Goal: Browse casually: Explore the website without a specific task or goal

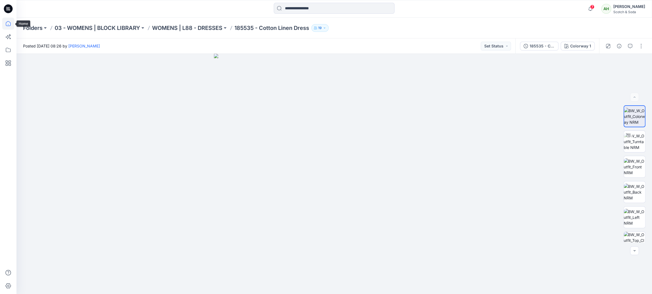
click at [9, 23] on icon at bounding box center [8, 24] width 12 height 12
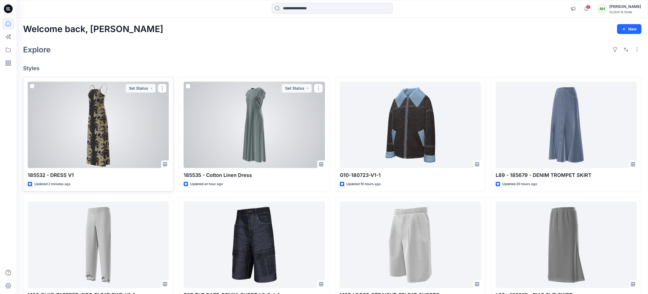
click at [114, 133] on div at bounding box center [98, 125] width 141 height 86
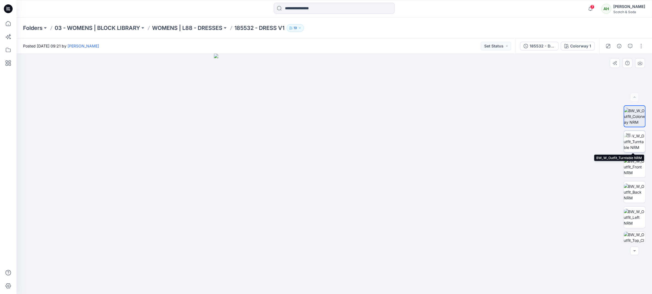
click at [629, 142] on img at bounding box center [634, 141] width 21 height 17
drag, startPoint x: 426, startPoint y: 180, endPoint x: 446, endPoint y: 179, distance: 19.5
click at [446, 179] on div at bounding box center [334, 174] width 636 height 240
drag, startPoint x: 413, startPoint y: 275, endPoint x: 369, endPoint y: 279, distance: 44.7
click at [369, 279] on icon at bounding box center [335, 278] width 166 height 21
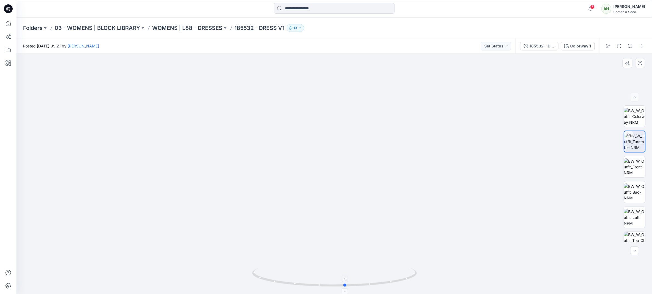
drag, startPoint x: 415, startPoint y: 273, endPoint x: 278, endPoint y: 269, distance: 137.3
click at [291, 272] on icon at bounding box center [335, 278] width 166 height 21
